Goal: Navigation & Orientation: Understand site structure

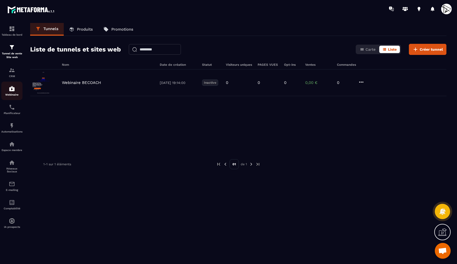
scroll to position [282, 0]
click at [12, 71] on img at bounding box center [12, 70] width 6 height 6
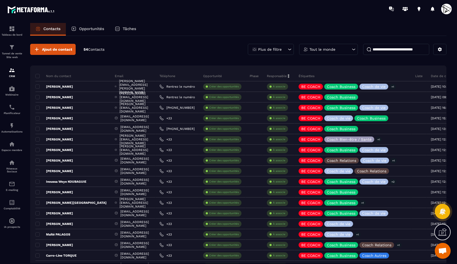
click at [384, 48] on input at bounding box center [396, 49] width 66 height 11
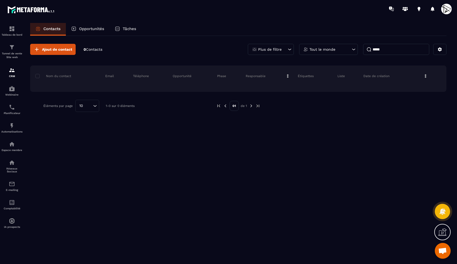
drag, startPoint x: 374, startPoint y: 58, endPoint x: 361, endPoint y: 107, distance: 51.3
click at [361, 108] on div at bounding box center [350, 106] width 165 height 12
click at [388, 49] on input "*****" at bounding box center [396, 49] width 66 height 11
click at [54, 49] on span "Ajout de contact" at bounding box center [57, 49] width 30 height 5
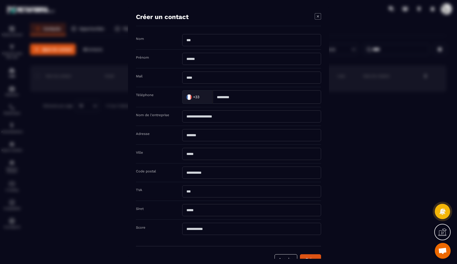
click at [319, 17] on icon "Modal window" at bounding box center [318, 16] width 6 height 6
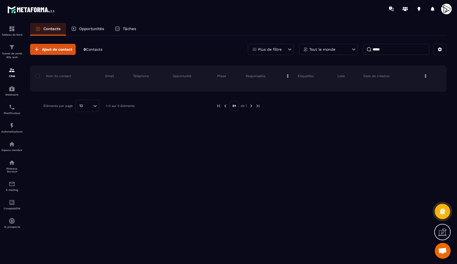
click at [389, 48] on input "*****" at bounding box center [396, 49] width 66 height 11
type input "*"
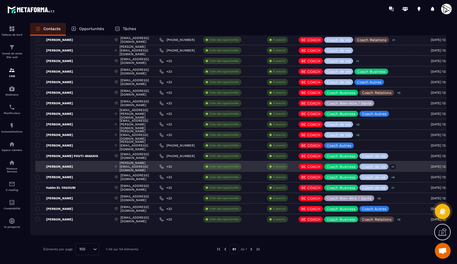
scroll to position [428, 0]
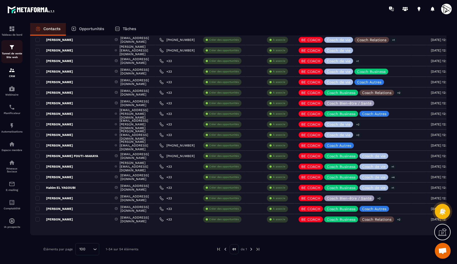
click at [13, 50] on img at bounding box center [12, 47] width 6 height 6
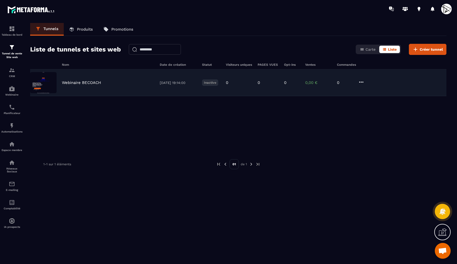
click at [82, 81] on p "Webinaire BECOACH" at bounding box center [81, 82] width 39 height 5
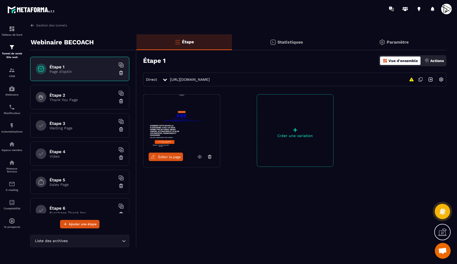
click at [197, 157] on link at bounding box center [200, 157] width 10 height 8
click at [62, 96] on h6 "Étape 2" at bounding box center [82, 95] width 66 height 5
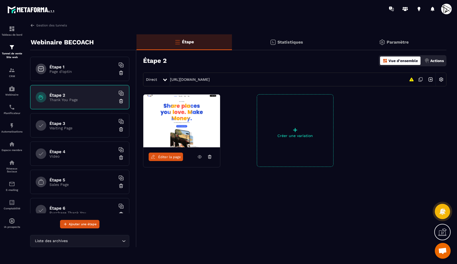
click at [200, 155] on icon at bounding box center [199, 157] width 5 height 5
click at [76, 128] on p "Waiting Page" at bounding box center [82, 128] width 66 height 4
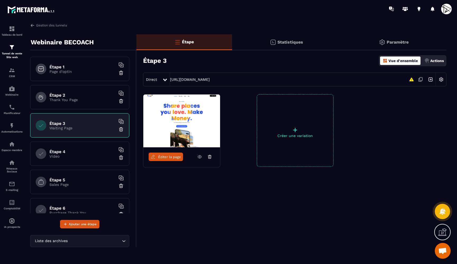
click at [199, 156] on icon at bounding box center [200, 157] width 4 height 3
click at [65, 157] on p "Video" at bounding box center [82, 156] width 66 height 4
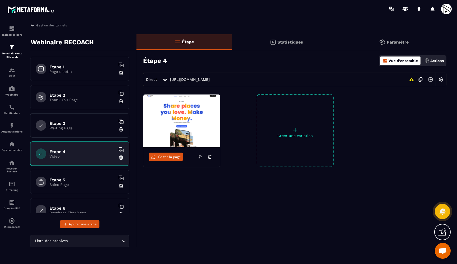
click at [76, 190] on div "Étape 5 Sales Page" at bounding box center [79, 182] width 99 height 24
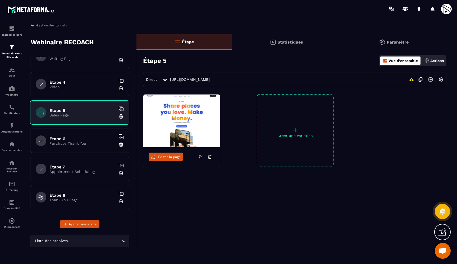
scroll to position [70, 0]
click at [12, 123] on img at bounding box center [12, 126] width 6 height 6
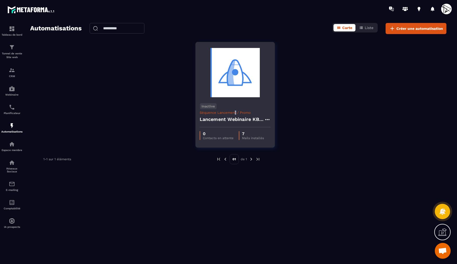
click at [235, 113] on p "Séquence Lancement / Promo" at bounding box center [235, 113] width 71 height 4
click at [233, 107] on div "Inactive Séquence Lancement / Promo Lancement Webinaire KBS pour BE COACH" at bounding box center [235, 113] width 79 height 28
click at [228, 75] on img at bounding box center [235, 72] width 71 height 53
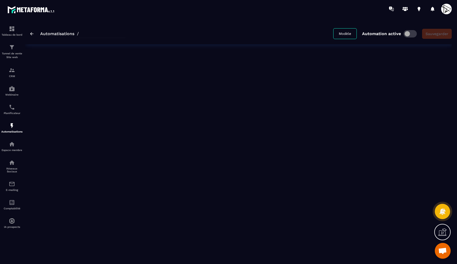
type input "**********"
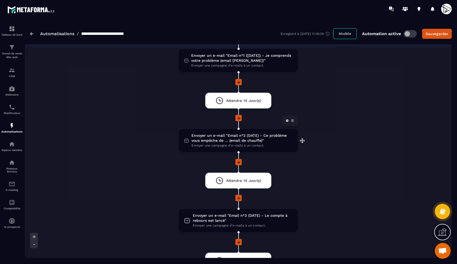
scroll to position [77, 0]
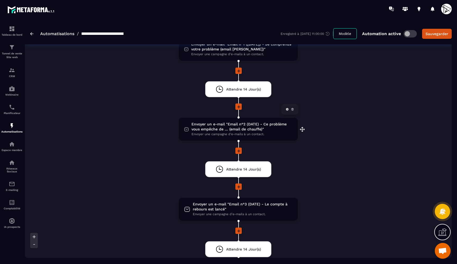
click at [206, 128] on span "Envoyer un e-mail "Email n°2 (DATE) - Ce problème vous empêche de … (email de c…" at bounding box center [241, 127] width 101 height 10
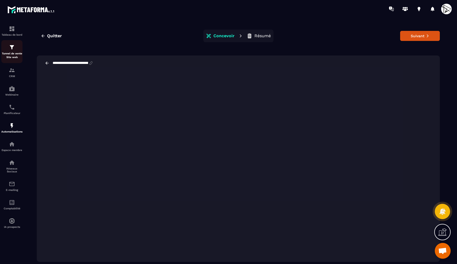
click at [13, 51] on div "Tunnel de vente Site web" at bounding box center [11, 51] width 21 height 15
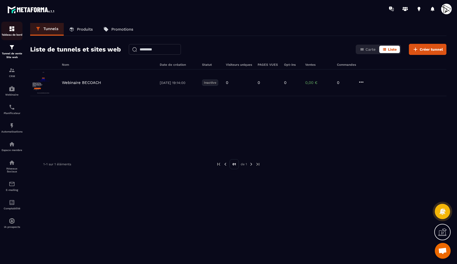
click at [10, 30] on img at bounding box center [12, 29] width 6 height 6
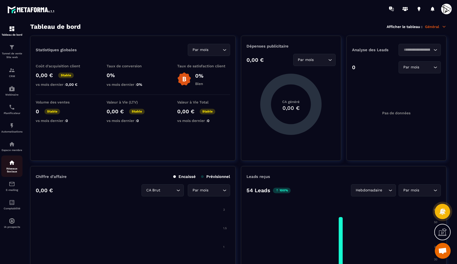
click at [12, 168] on p "Réseaux Sociaux" at bounding box center [11, 170] width 21 height 6
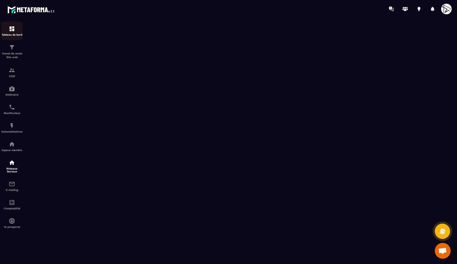
click at [13, 31] on img at bounding box center [12, 29] width 6 height 6
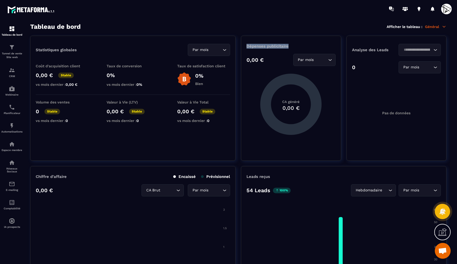
drag, startPoint x: 248, startPoint y: 46, endPoint x: 291, endPoint y: 46, distance: 42.8
click at [291, 46] on p "Dépenses publicitaire" at bounding box center [290, 46] width 89 height 5
drag, startPoint x: 37, startPoint y: 50, endPoint x: 82, endPoint y: 51, distance: 45.0
click at [82, 51] on div "Statistiques globales Par mois Loading..." at bounding box center [133, 50] width 194 height 12
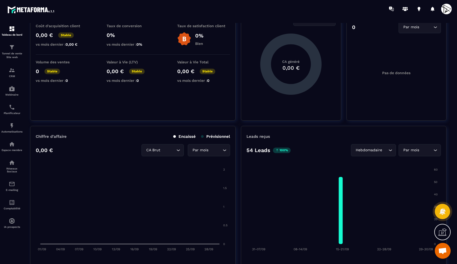
scroll to position [41, 0]
drag, startPoint x: 35, startPoint y: 135, endPoint x: 78, endPoint y: 136, distance: 42.3
click at [78, 136] on div "Chiffre d’affaire Encaissé Prévisionnel 0,00 € CA Brut Loading... Par mois Load…" at bounding box center [132, 195] width 205 height 140
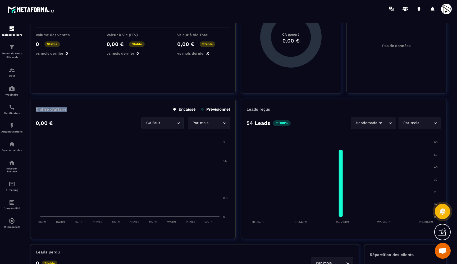
scroll to position [70, 0]
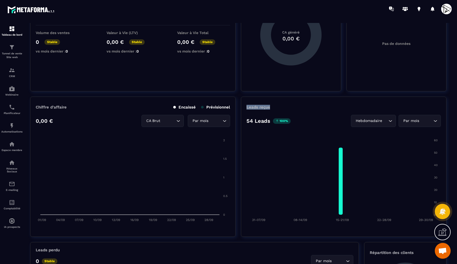
drag, startPoint x: 246, startPoint y: 105, endPoint x: 273, endPoint y: 105, distance: 27.2
click at [274, 105] on div "Leads reçus 54 Leads 100% Hebdomadaire Loading... Par mois Loading... 60 60 50 …" at bounding box center [343, 167] width 205 height 140
drag, startPoint x: 246, startPoint y: 120, endPoint x: 297, endPoint y: 122, distance: 50.5
click at [296, 122] on div "Leads reçus 54 Leads 100% Hebdomadaire Loading... Par mois Loading... 60 60 50 …" at bounding box center [343, 167] width 205 height 140
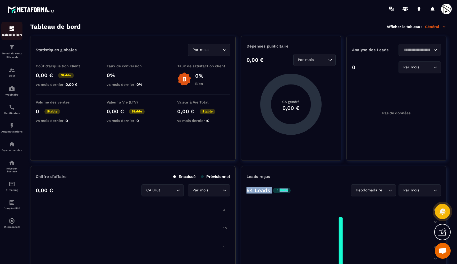
scroll to position [0, 0]
